Goal: Task Accomplishment & Management: Manage account settings

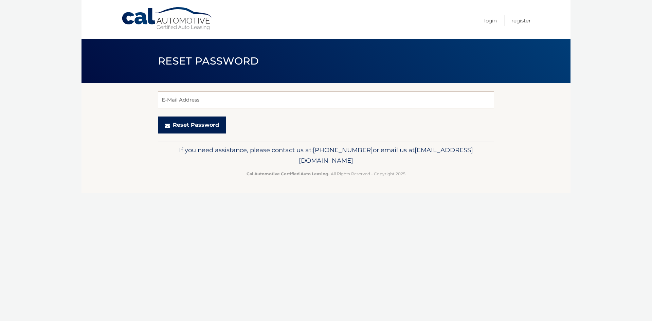
click at [194, 127] on button "Reset Password" at bounding box center [192, 125] width 68 height 17
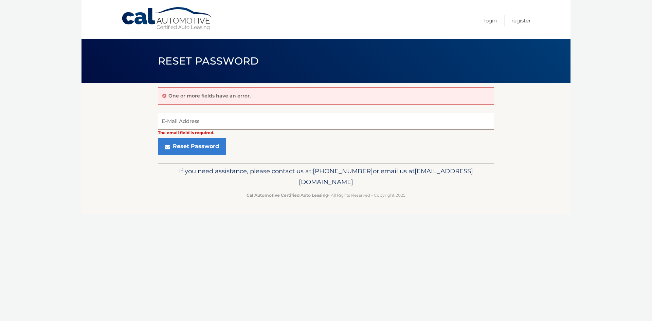
click at [206, 124] on input "E-Mail Address" at bounding box center [326, 121] width 336 height 17
type input "[EMAIL_ADDRESS][DOMAIN_NAME]"
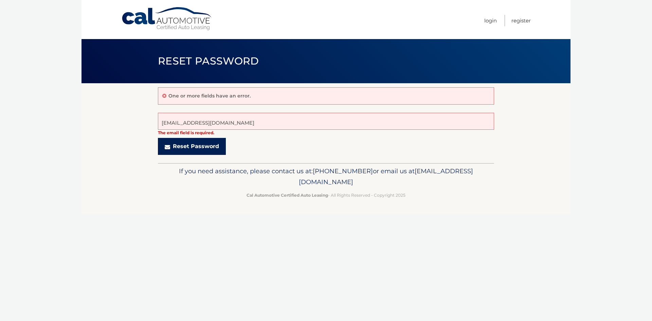
click at [215, 148] on button "Reset Password" at bounding box center [192, 146] width 68 height 17
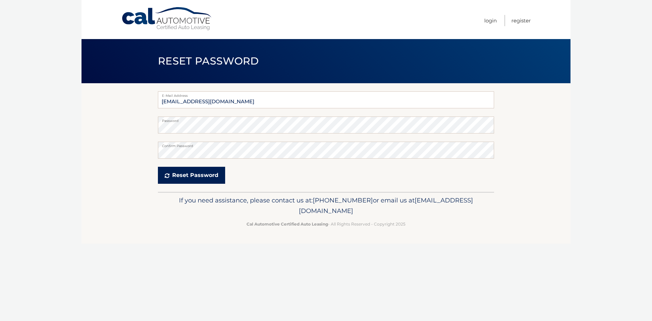
click at [194, 175] on button "Reset Password" at bounding box center [191, 175] width 67 height 17
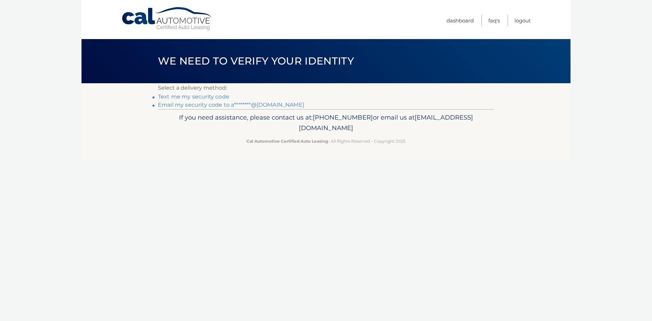
click at [202, 98] on link "Text me my security code" at bounding box center [193, 96] width 71 height 6
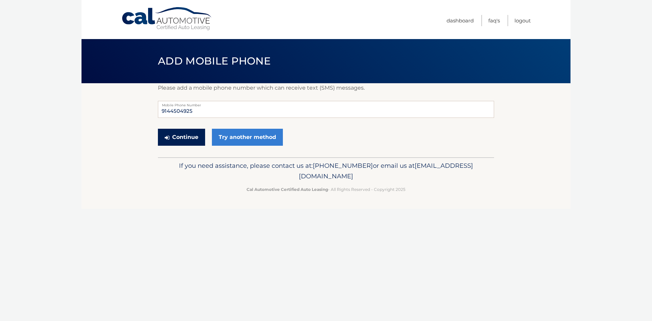
click at [198, 138] on button "Continue" at bounding box center [181, 137] width 47 height 17
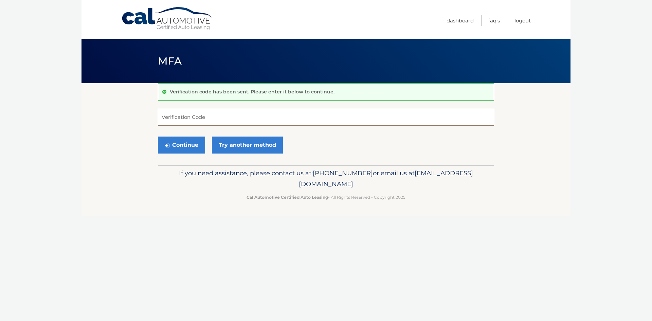
click at [187, 116] on input "Verification Code" at bounding box center [326, 117] width 336 height 17
type input "584481"
click at [171, 144] on button "Continue" at bounding box center [181, 145] width 47 height 17
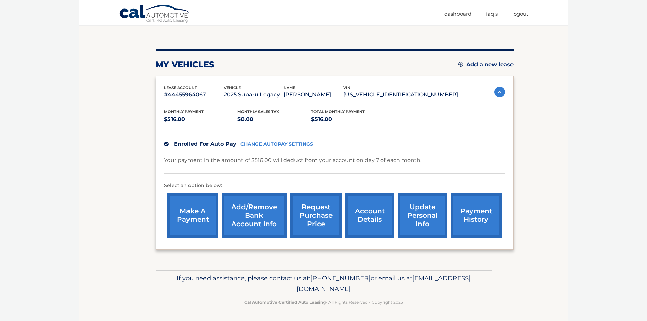
scroll to position [65, 0]
click at [457, 217] on link "payment history" at bounding box center [476, 215] width 51 height 45
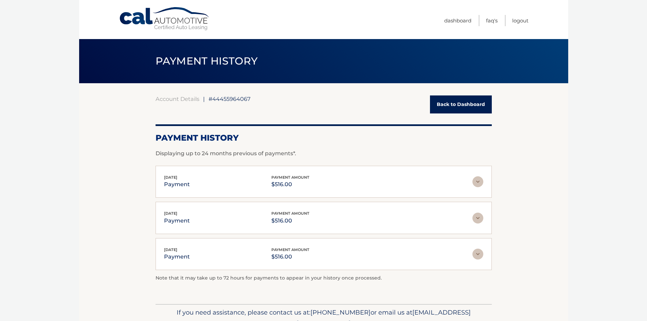
click at [477, 184] on img at bounding box center [478, 181] width 11 height 11
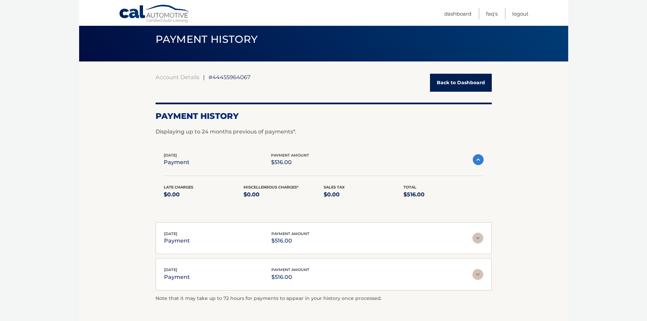
scroll to position [34, 0]
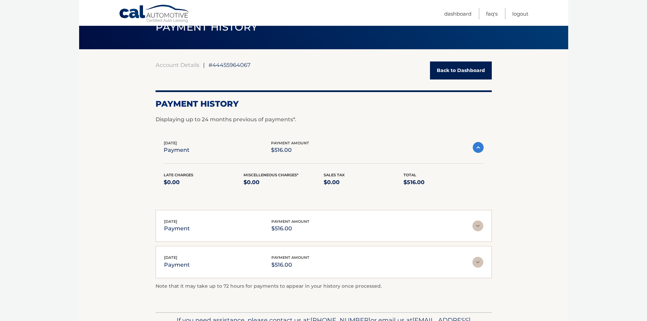
click at [480, 226] on img at bounding box center [478, 225] width 11 height 11
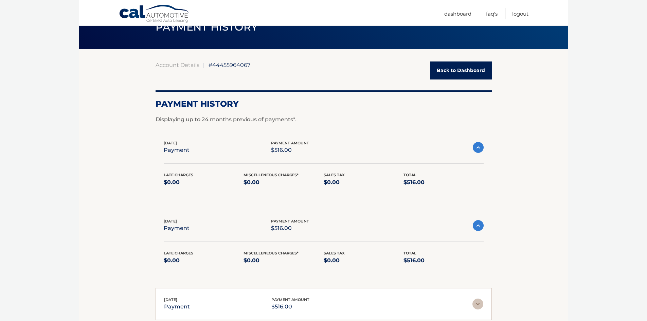
click at [480, 226] on img at bounding box center [478, 225] width 11 height 11
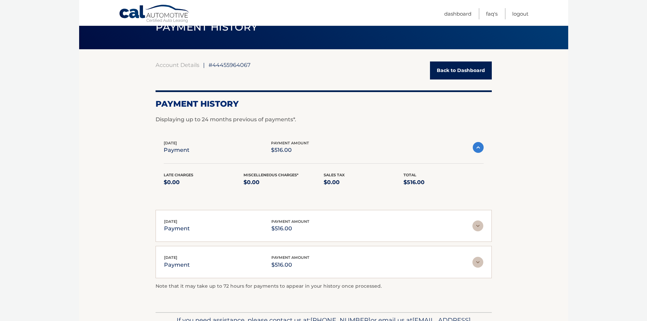
click at [480, 226] on img at bounding box center [478, 225] width 11 height 11
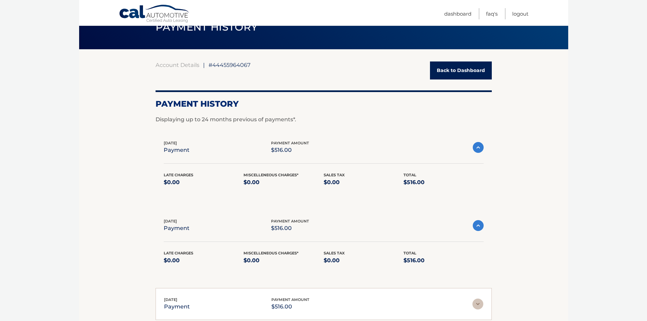
click at [477, 306] on img at bounding box center [478, 304] width 11 height 11
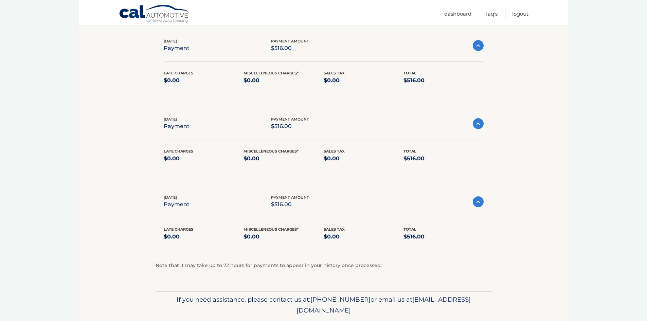
scroll to position [124, 0]
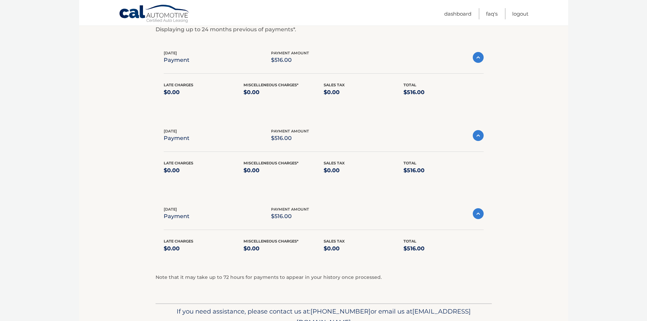
click at [477, 60] on img at bounding box center [478, 57] width 11 height 11
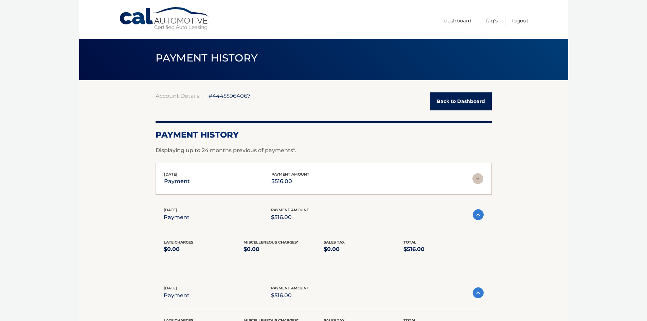
scroll to position [0, 0]
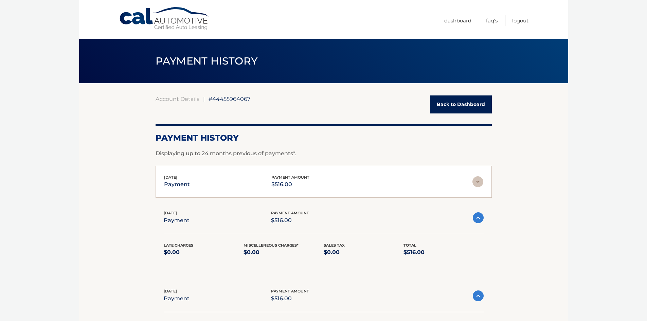
click at [458, 108] on link "Back to Dashboard" at bounding box center [461, 104] width 62 height 18
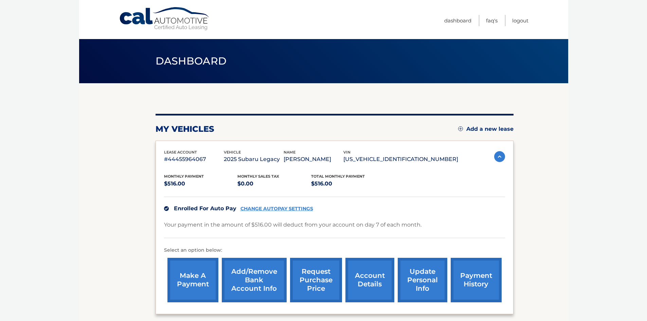
click at [384, 281] on link "account details" at bounding box center [369, 280] width 49 height 45
click at [378, 281] on link "account details" at bounding box center [369, 280] width 49 height 45
click at [474, 284] on link "payment history" at bounding box center [476, 280] width 51 height 45
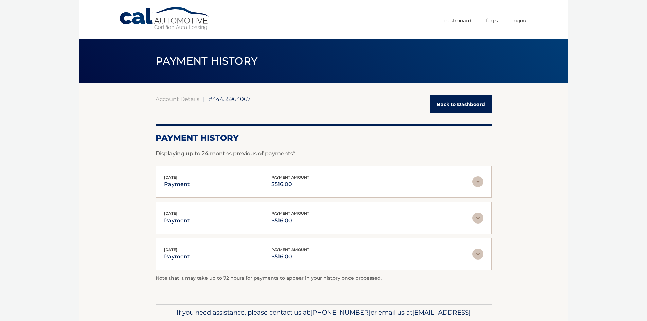
click at [478, 183] on img at bounding box center [478, 181] width 11 height 11
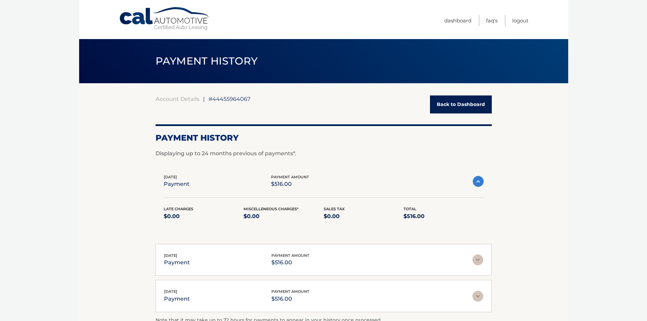
click at [475, 260] on img at bounding box center [478, 259] width 11 height 11
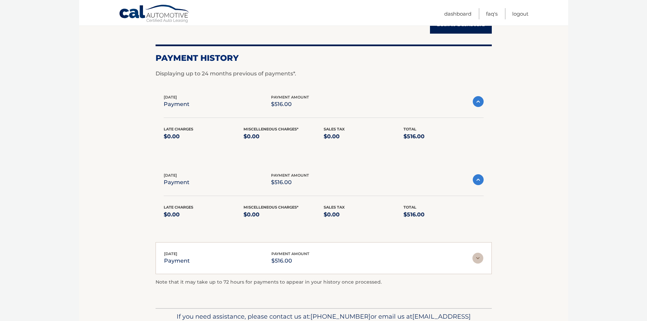
scroll to position [68, 0]
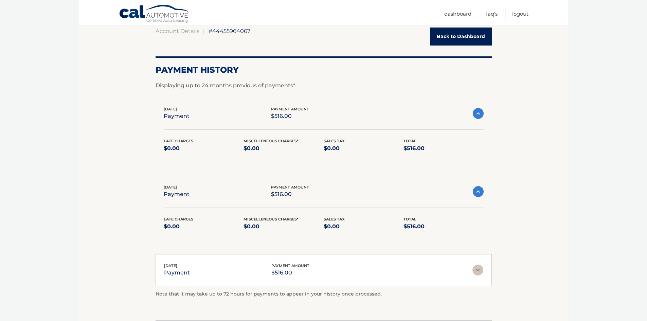
click at [170, 110] on span "[DATE]" at bounding box center [170, 109] width 13 height 5
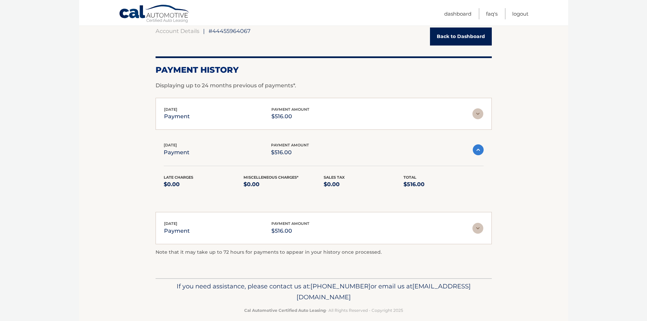
click at [185, 149] on p "payment" at bounding box center [177, 153] width 26 height 10
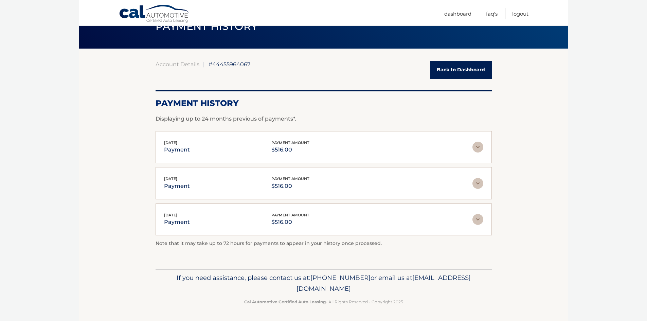
scroll to position [35, 0]
click at [479, 150] on img at bounding box center [478, 147] width 11 height 11
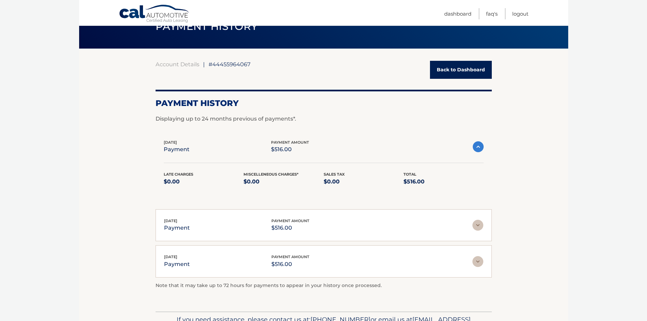
click at [480, 227] on img at bounding box center [478, 225] width 11 height 11
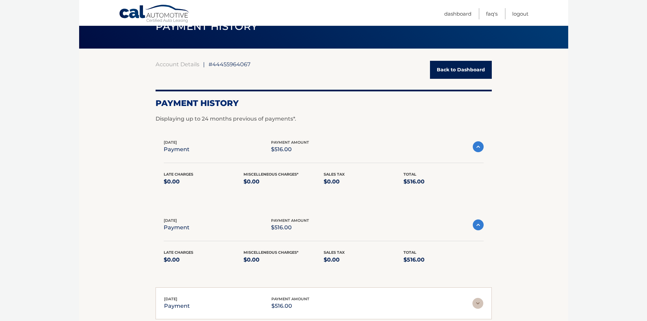
click at [478, 305] on img at bounding box center [478, 303] width 11 height 11
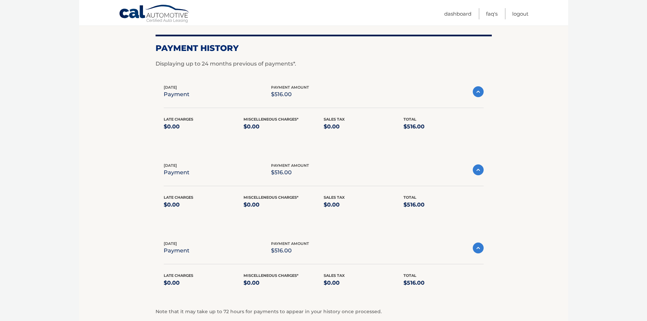
scroll to position [103, 0]
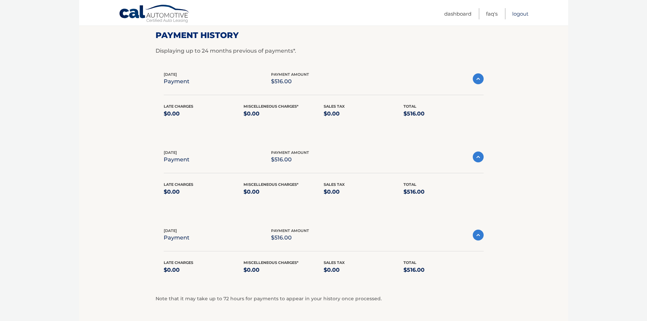
click at [518, 14] on link "Logout" at bounding box center [520, 13] width 16 height 11
